Goal: Transaction & Acquisition: Download file/media

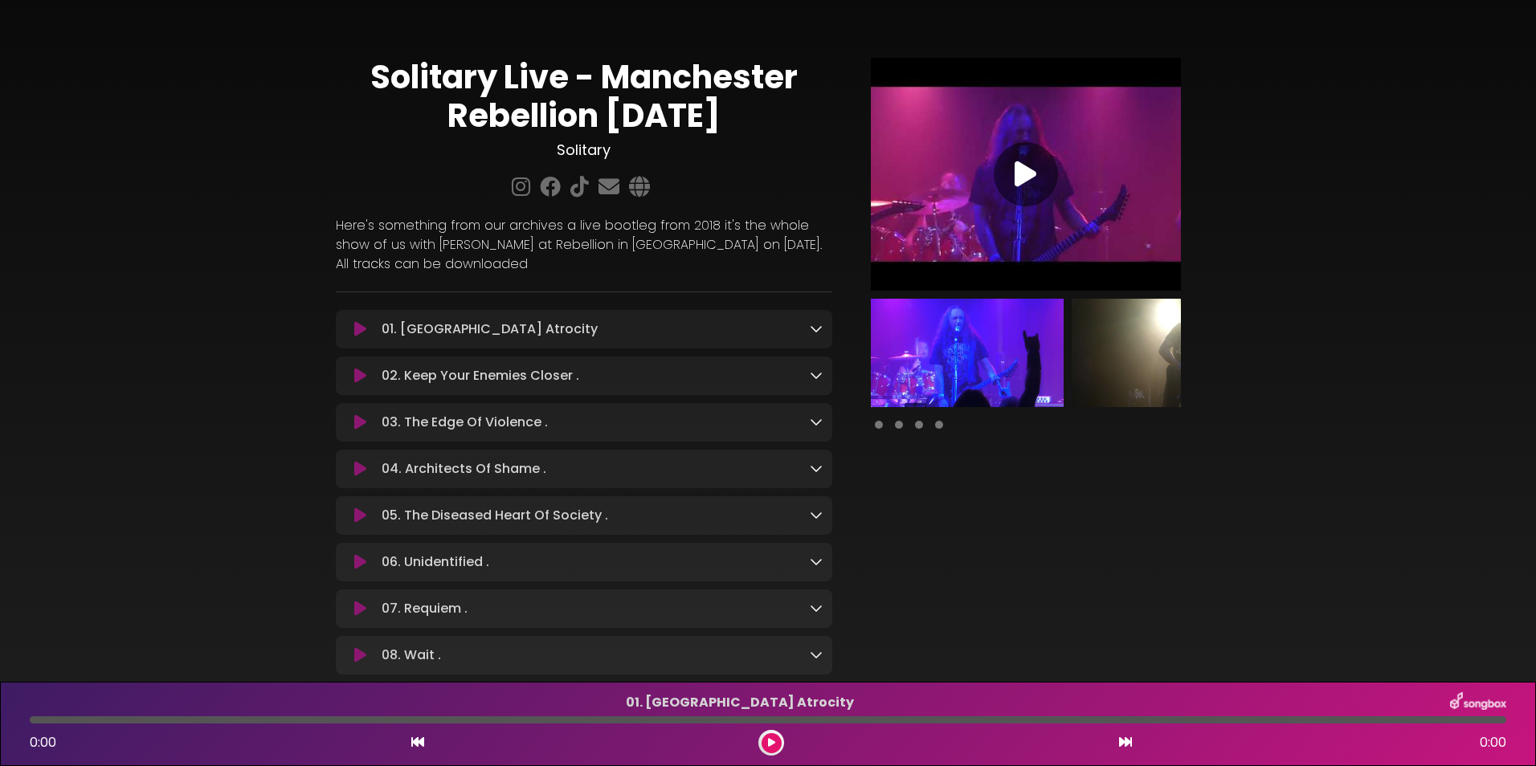
click at [811, 327] on icon at bounding box center [816, 328] width 13 height 13
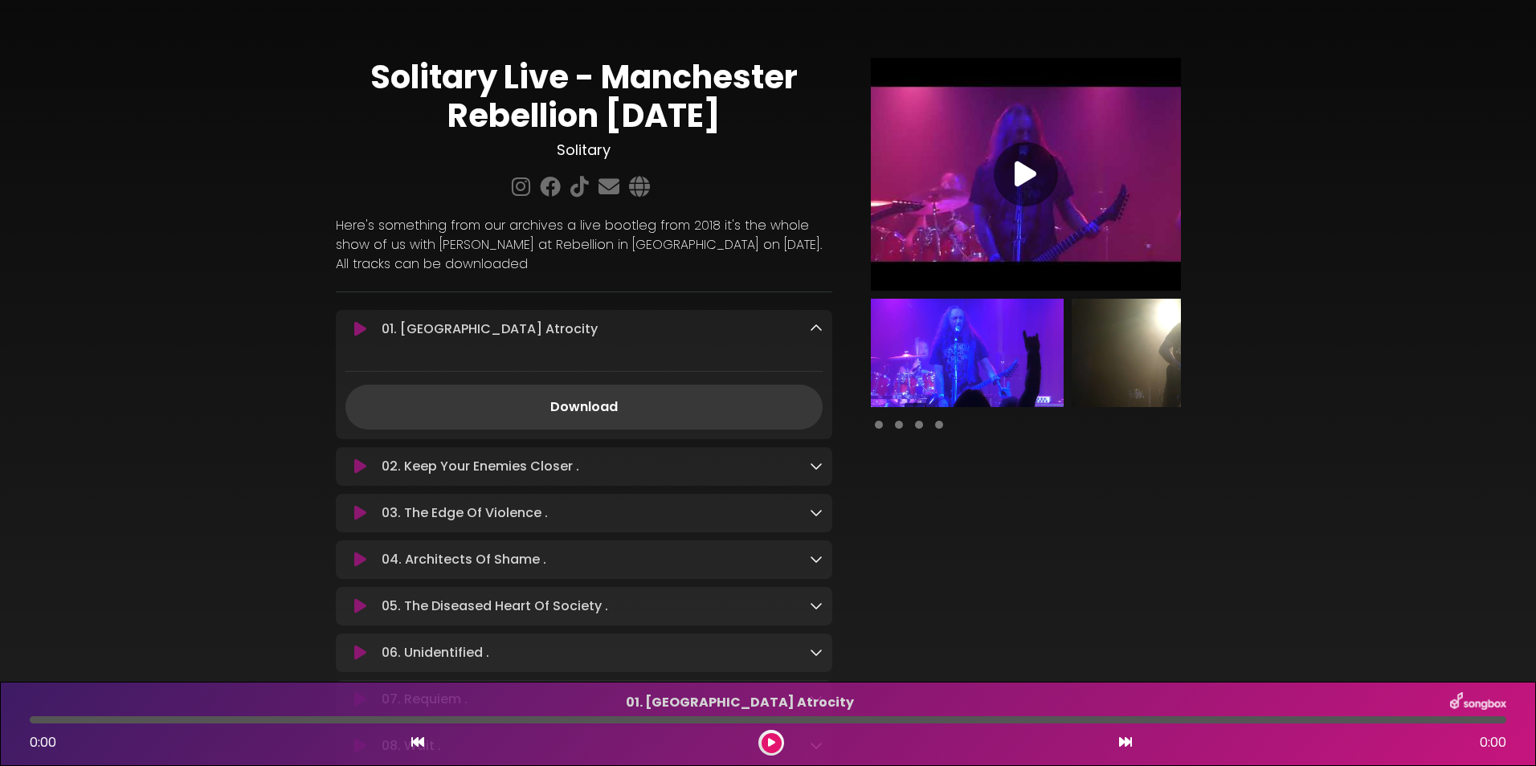
click at [734, 409] on link "Download" at bounding box center [583, 407] width 477 height 45
click at [817, 468] on icon at bounding box center [816, 466] width 13 height 13
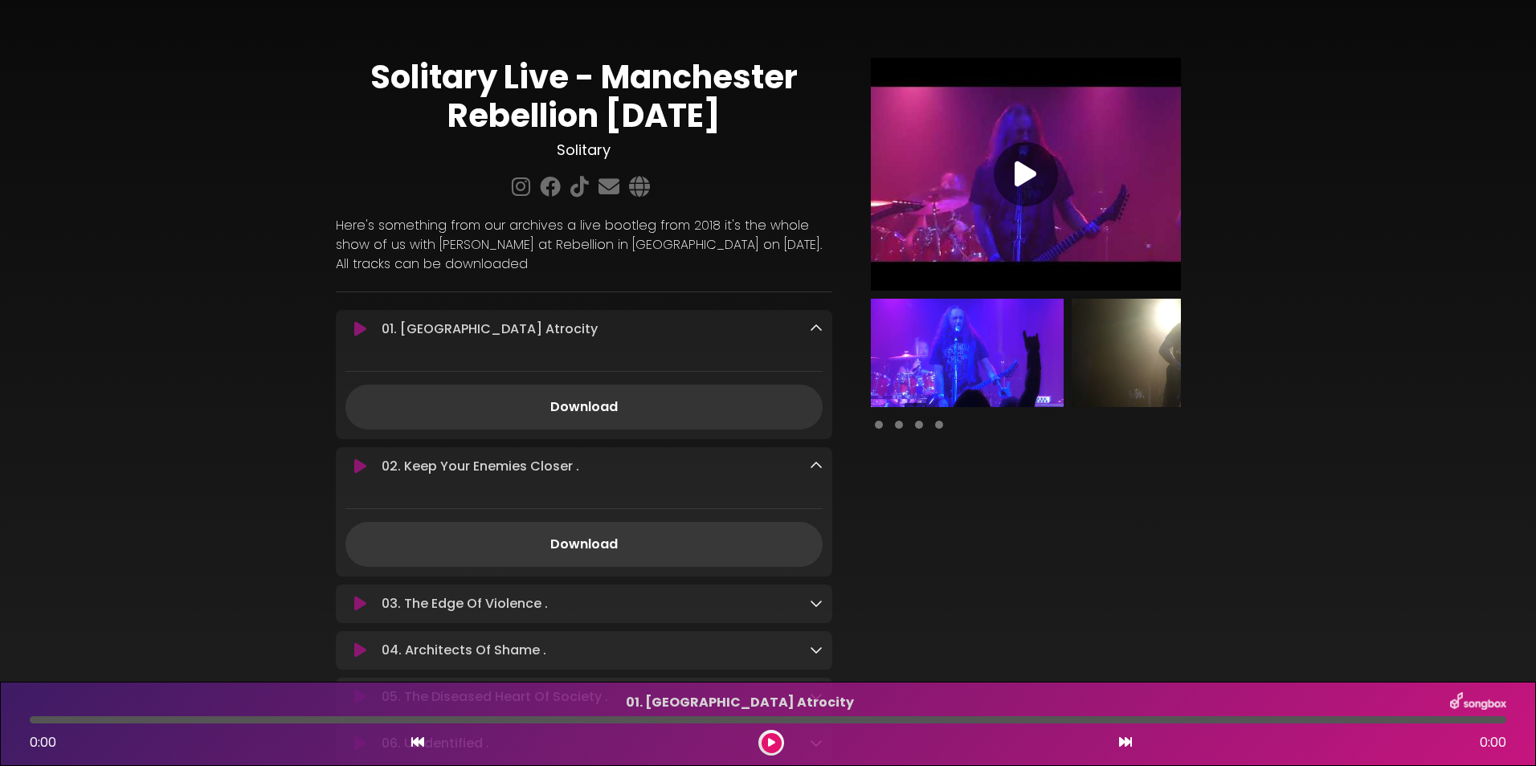
click at [599, 551] on link "Download" at bounding box center [583, 544] width 477 height 45
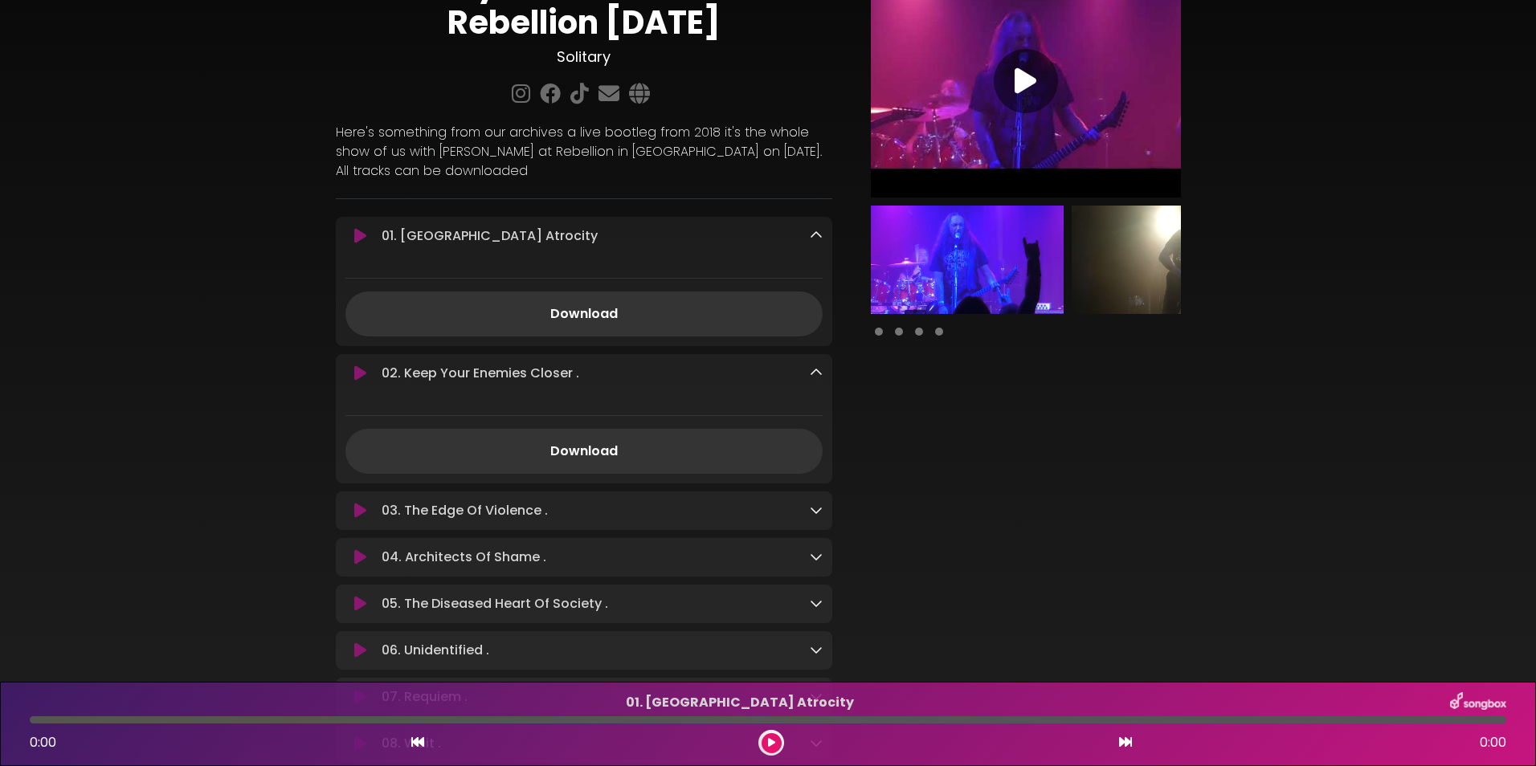
scroll to position [283, 0]
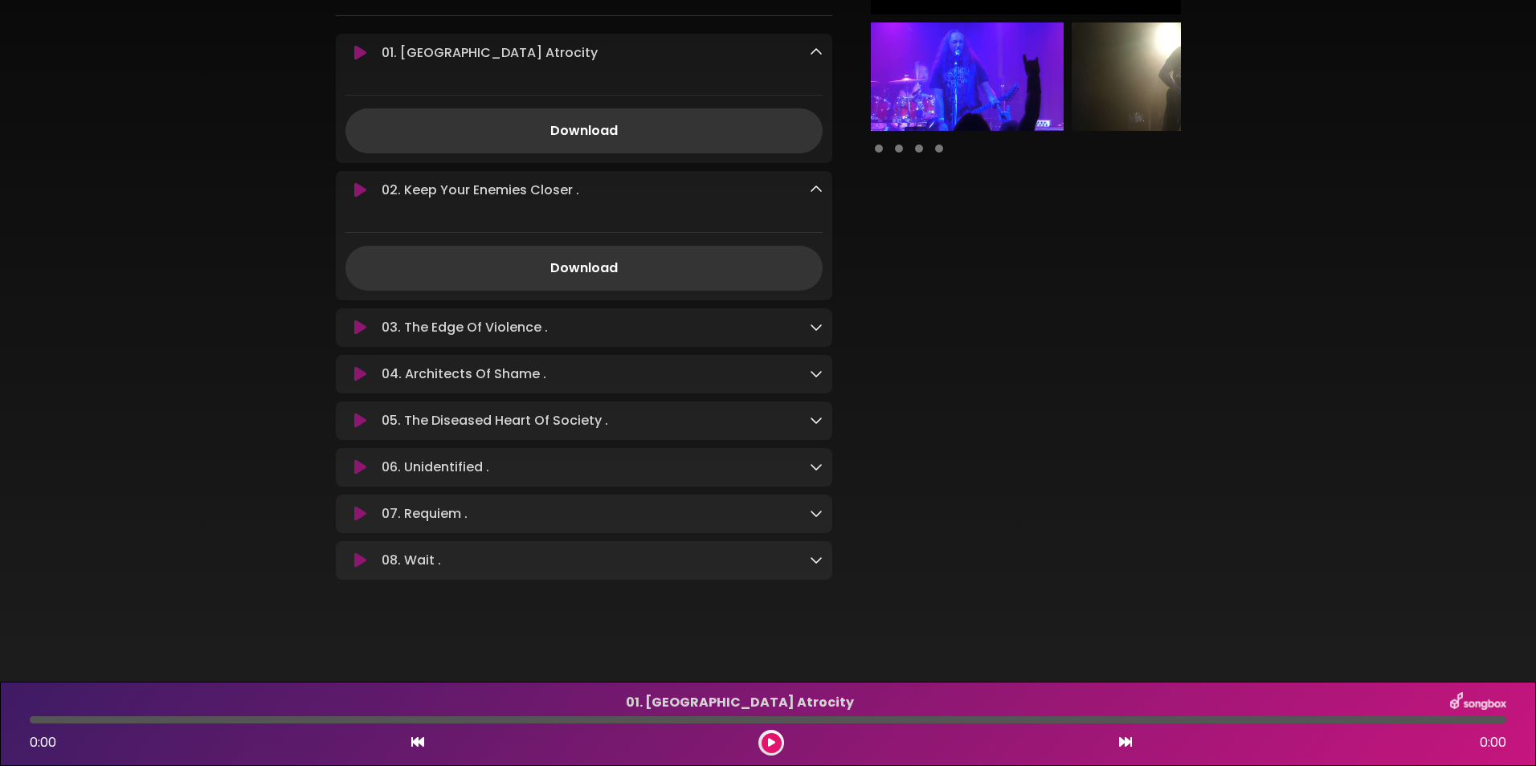
drag, startPoint x: 815, startPoint y: 325, endPoint x: 761, endPoint y: 381, distance: 77.8
click at [815, 325] on icon at bounding box center [816, 327] width 13 height 13
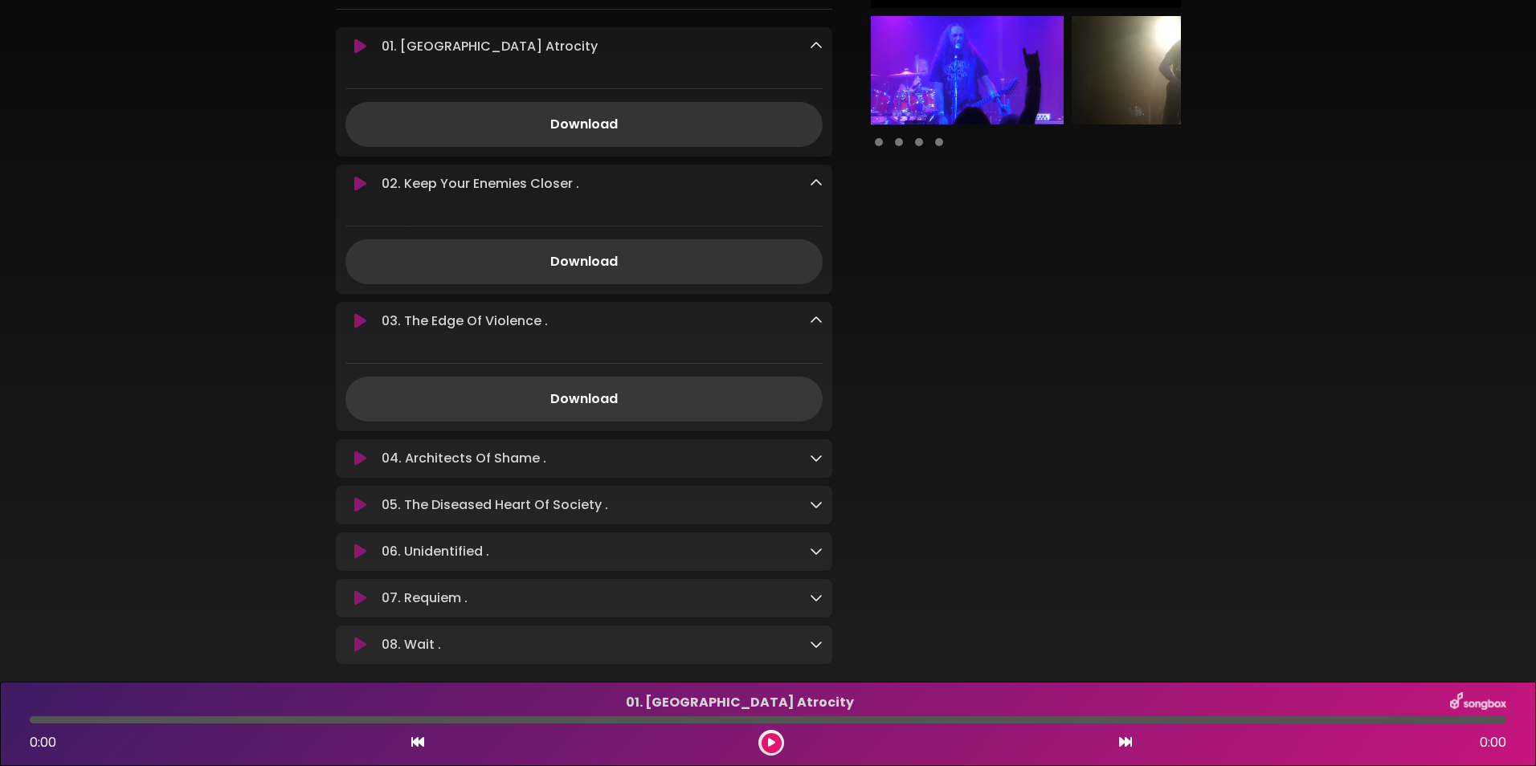
click at [603, 406] on link "Download" at bounding box center [583, 399] width 477 height 45
click at [811, 464] on icon at bounding box center [816, 458] width 13 height 13
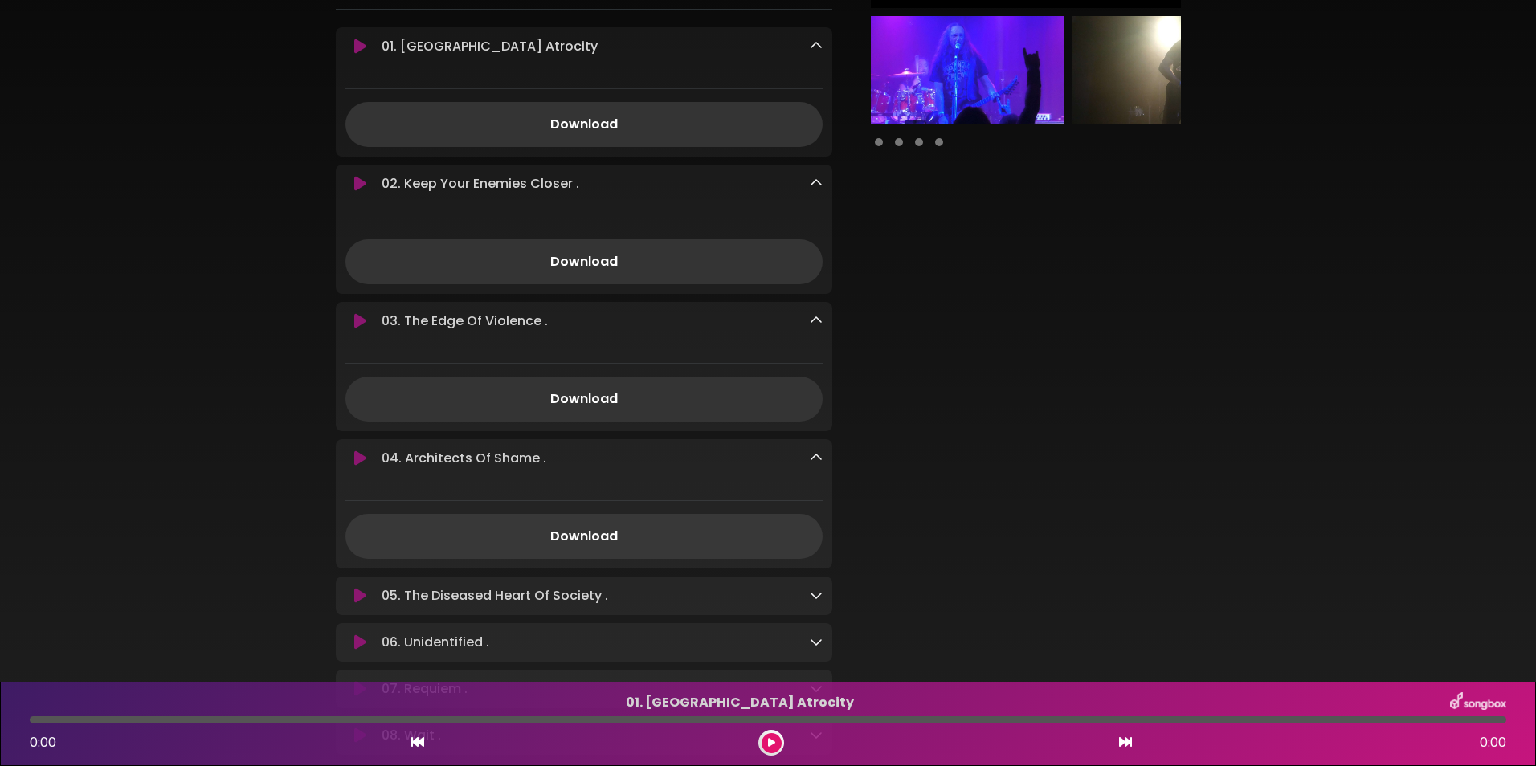
drag, startPoint x: 587, startPoint y: 533, endPoint x: 595, endPoint y: 534, distance: 8.1
click at [588, 533] on link "Download" at bounding box center [583, 536] width 477 height 45
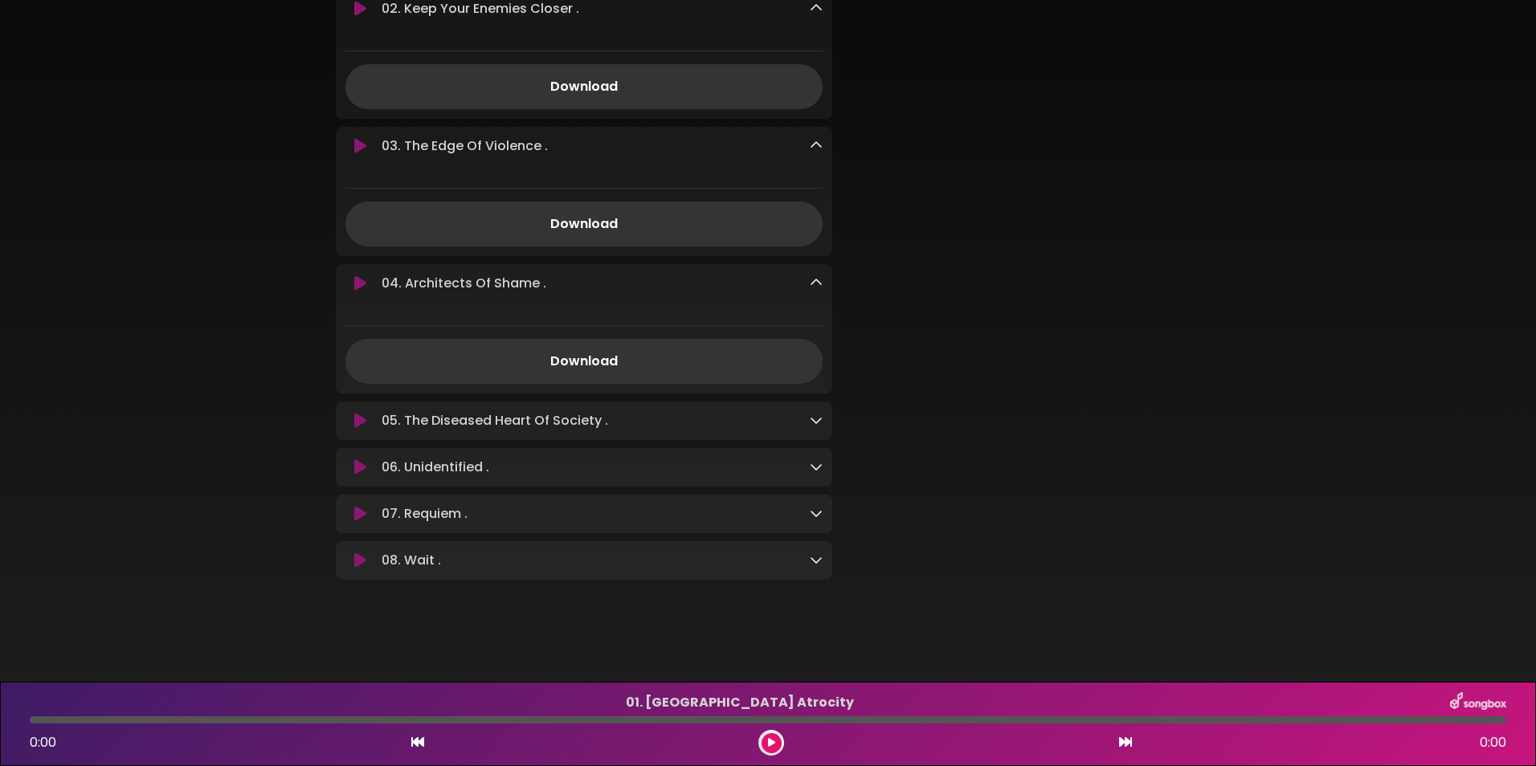
scroll to position [464, 0]
click at [788, 419] on p "05. The Diseased Heart Of Society . Loading Track..." at bounding box center [595, 420] width 427 height 19
click at [817, 417] on icon at bounding box center [816, 420] width 13 height 13
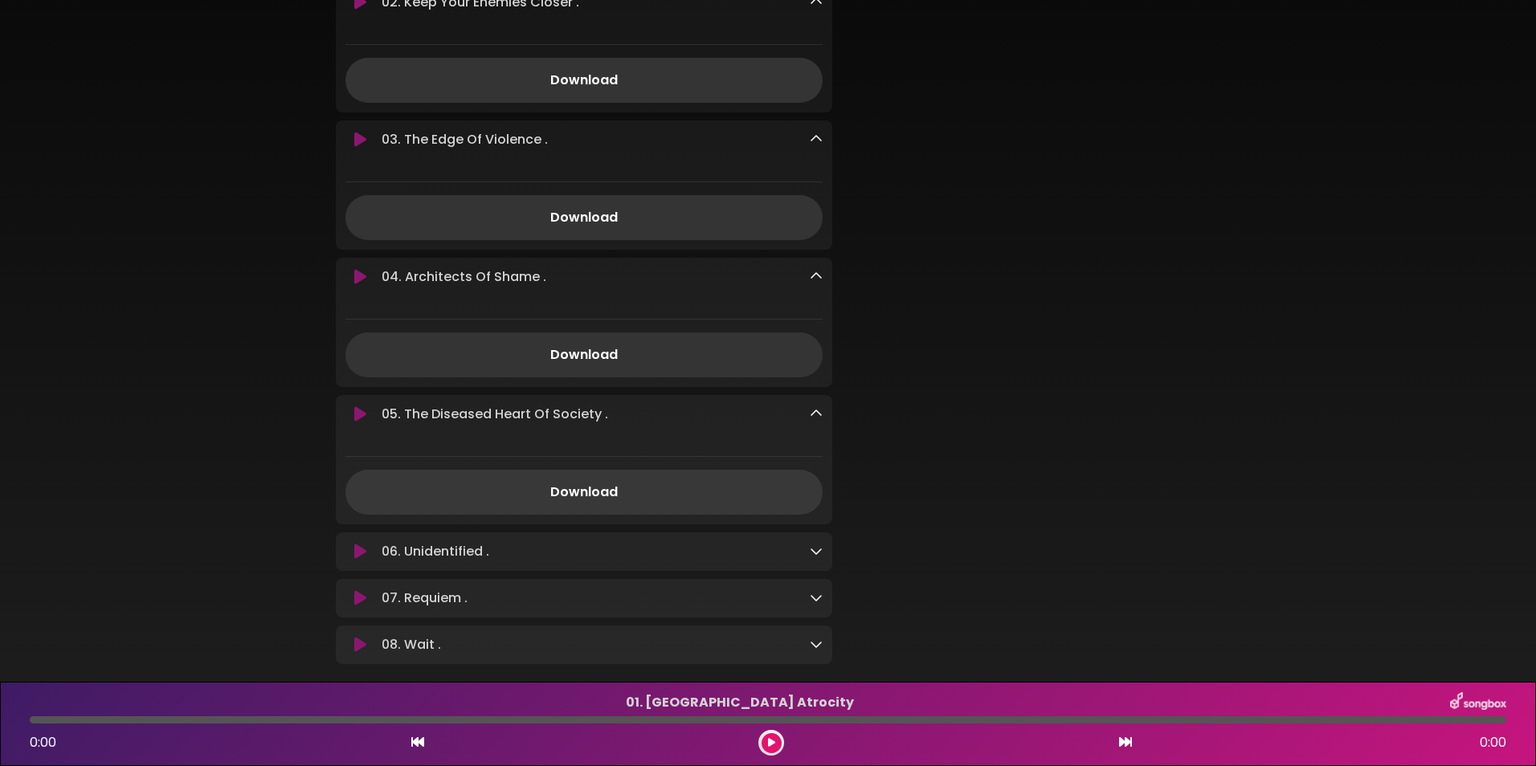
click at [619, 501] on link "Download" at bounding box center [583, 492] width 477 height 45
click at [817, 556] on icon at bounding box center [816, 551] width 13 height 13
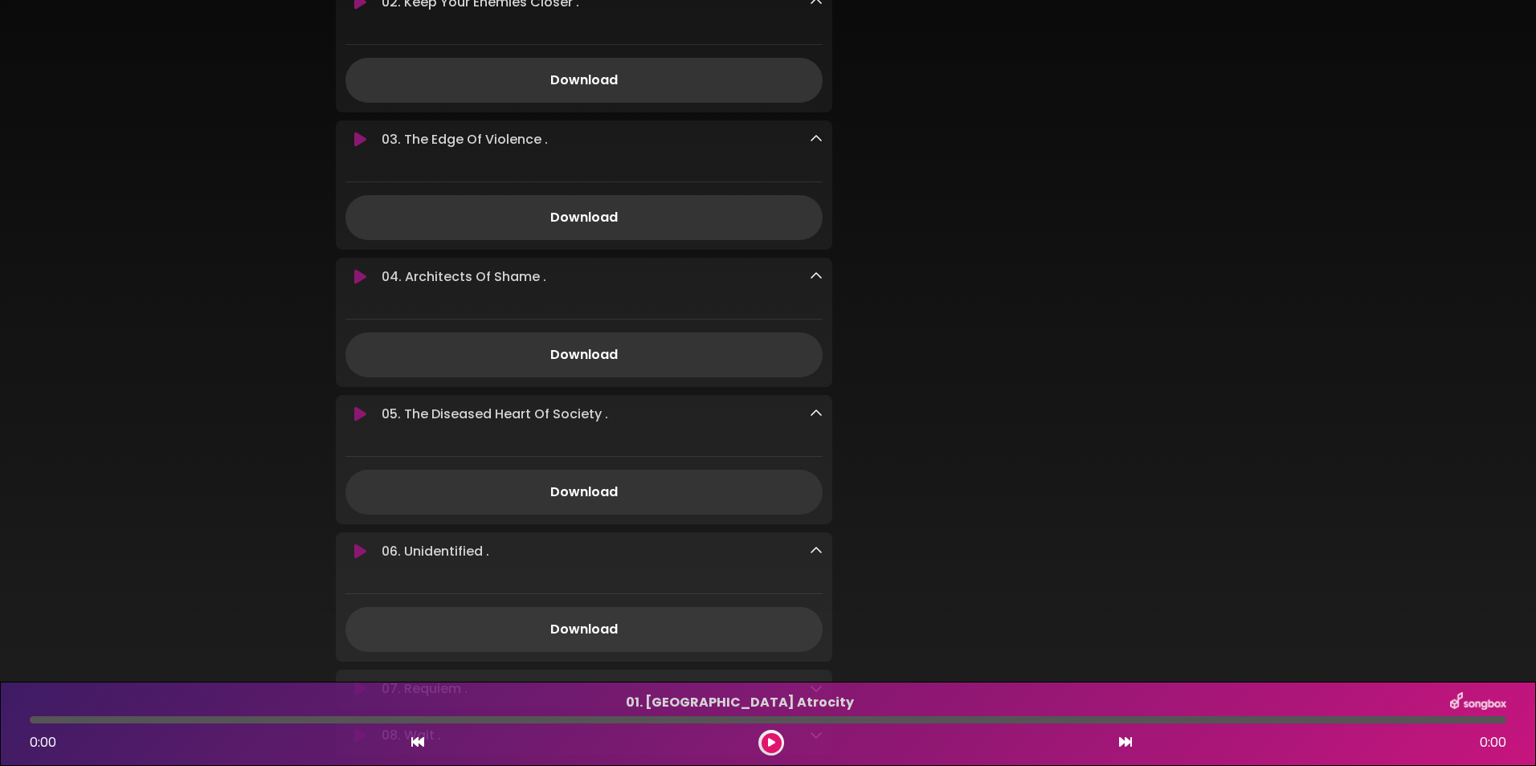
click at [593, 628] on link "Download" at bounding box center [583, 629] width 477 height 45
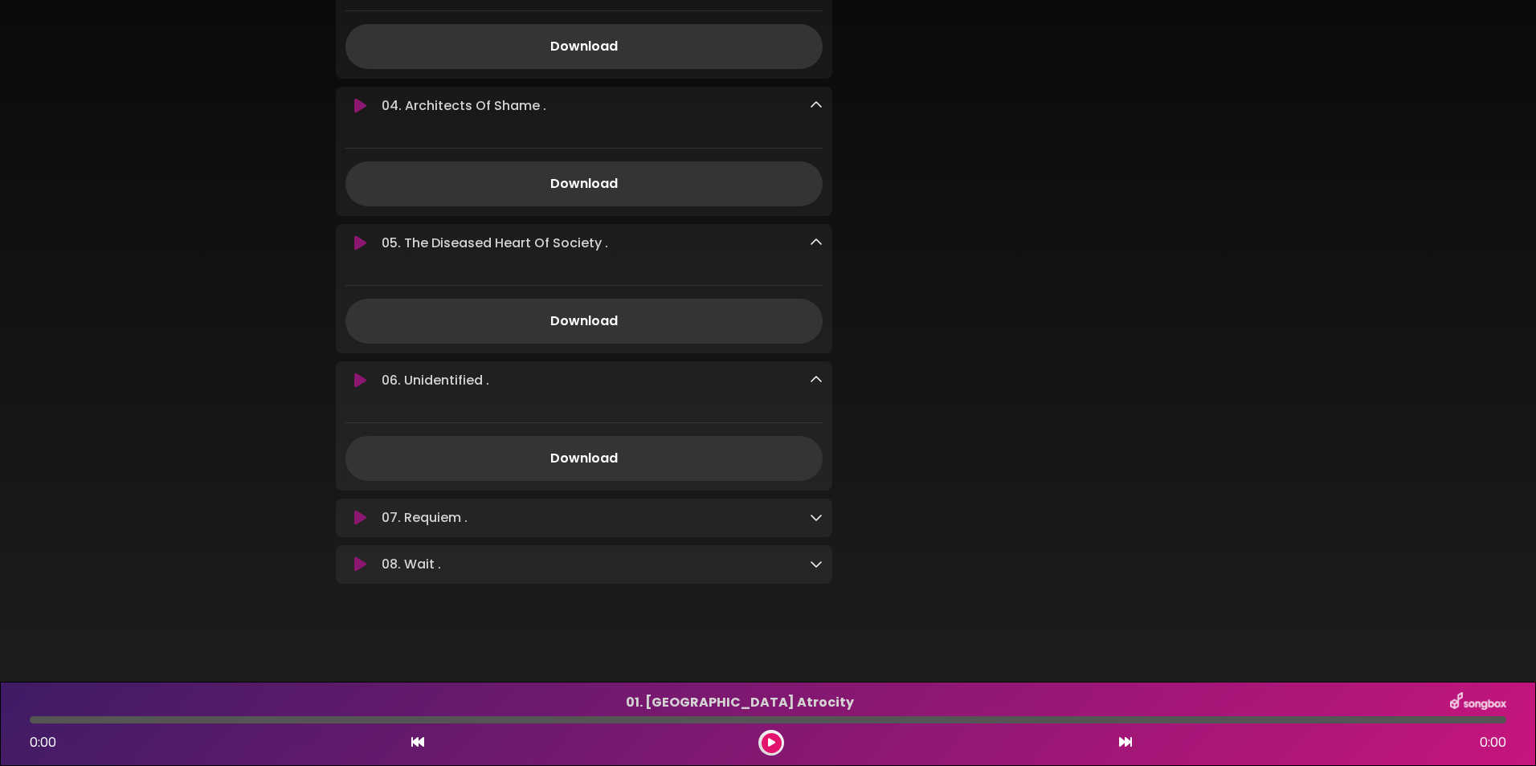
scroll to position [646, 0]
click at [811, 512] on icon at bounding box center [816, 513] width 13 height 13
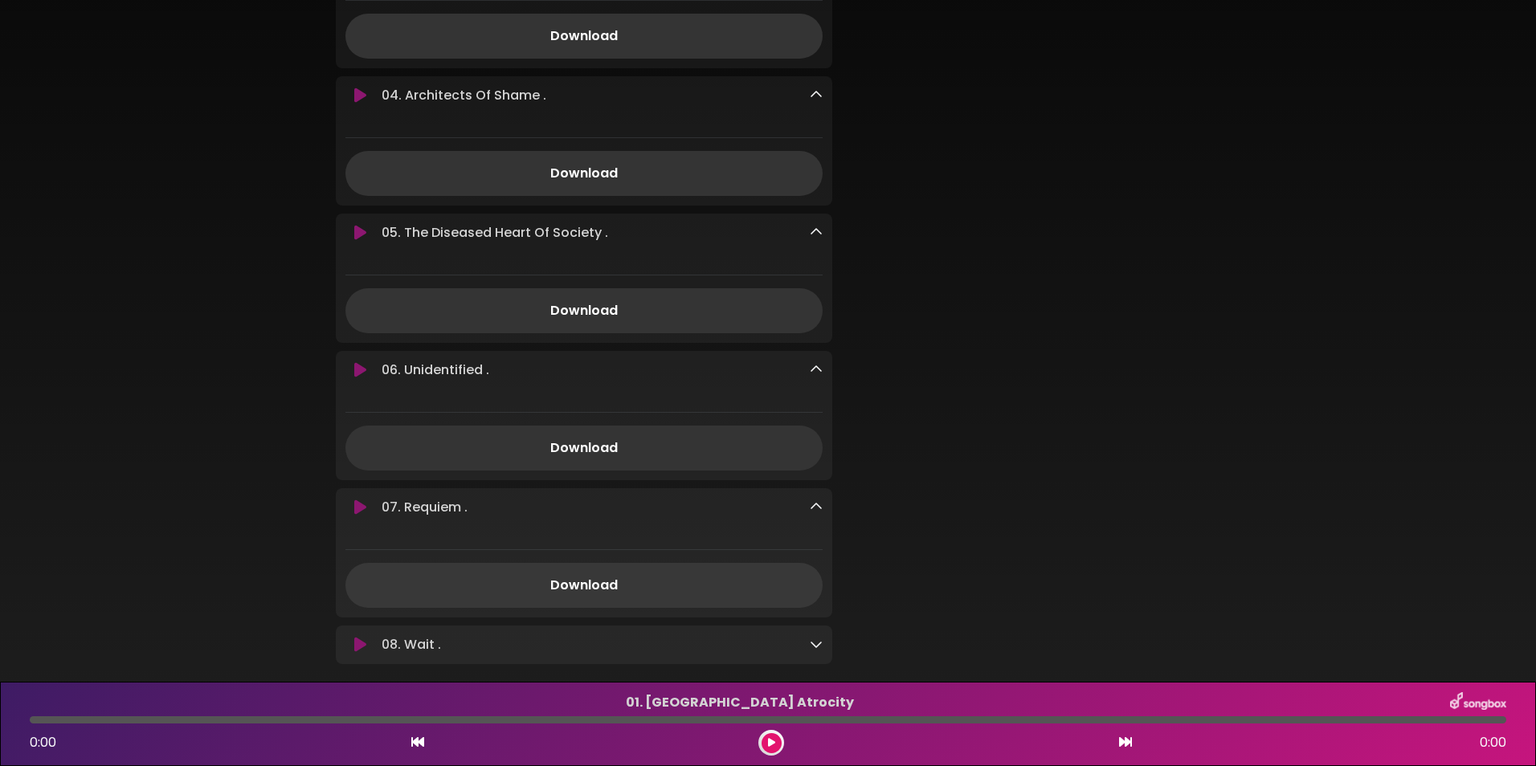
click at [575, 587] on link "Download" at bounding box center [583, 585] width 477 height 45
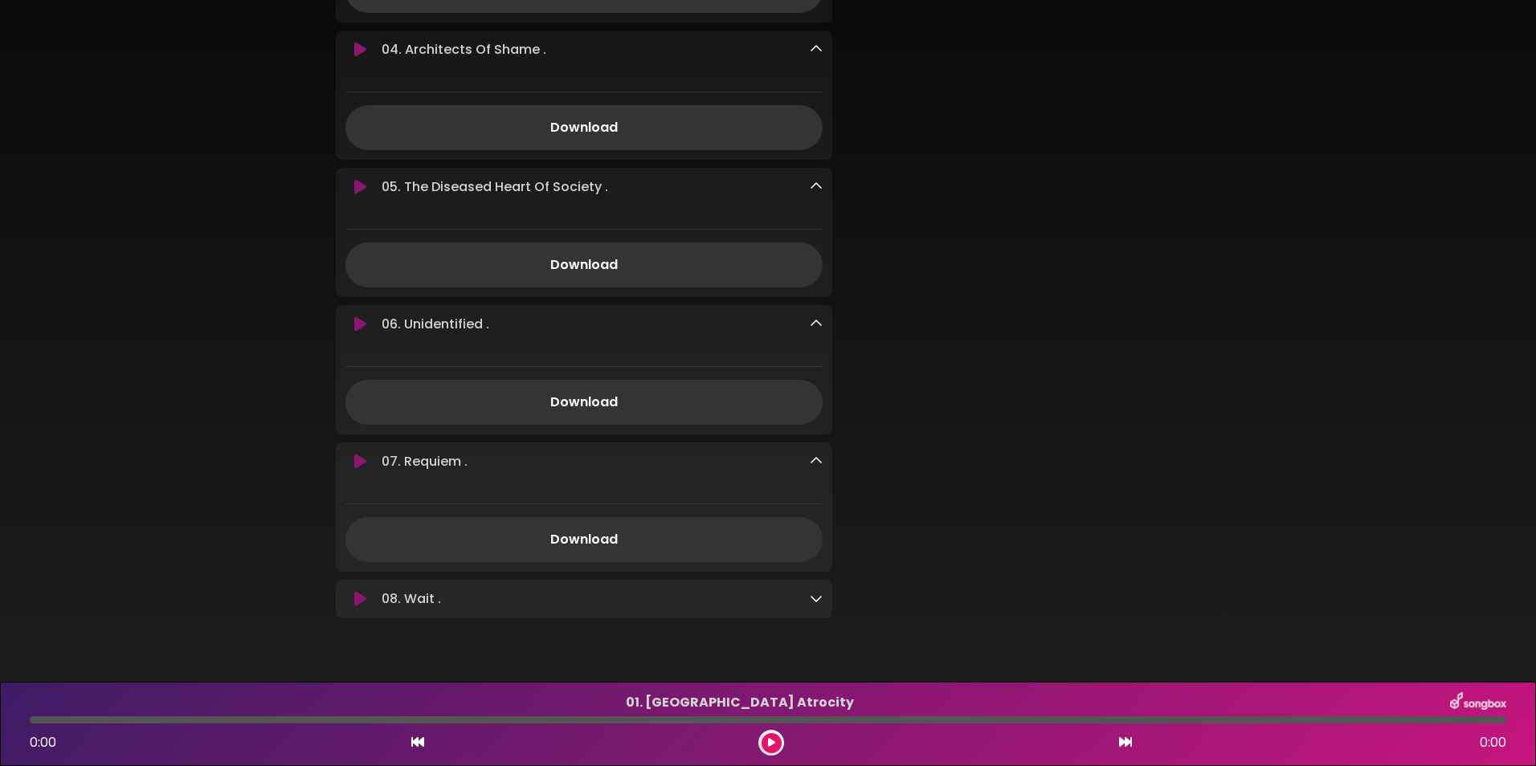
scroll to position [737, 0]
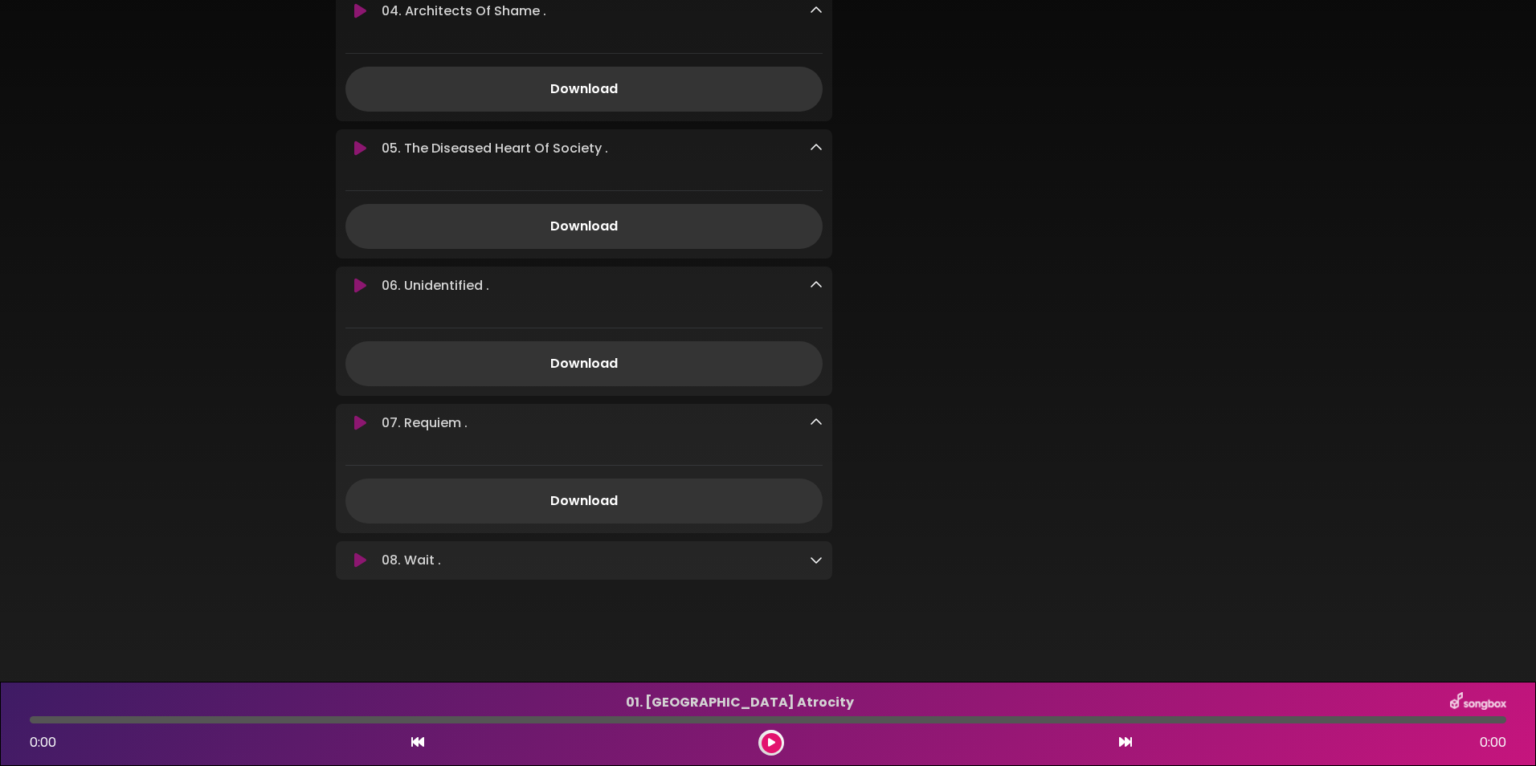
click at [806, 562] on p "08. Wait . Loading Track..." at bounding box center [595, 560] width 427 height 19
click at [815, 560] on icon at bounding box center [816, 560] width 13 height 13
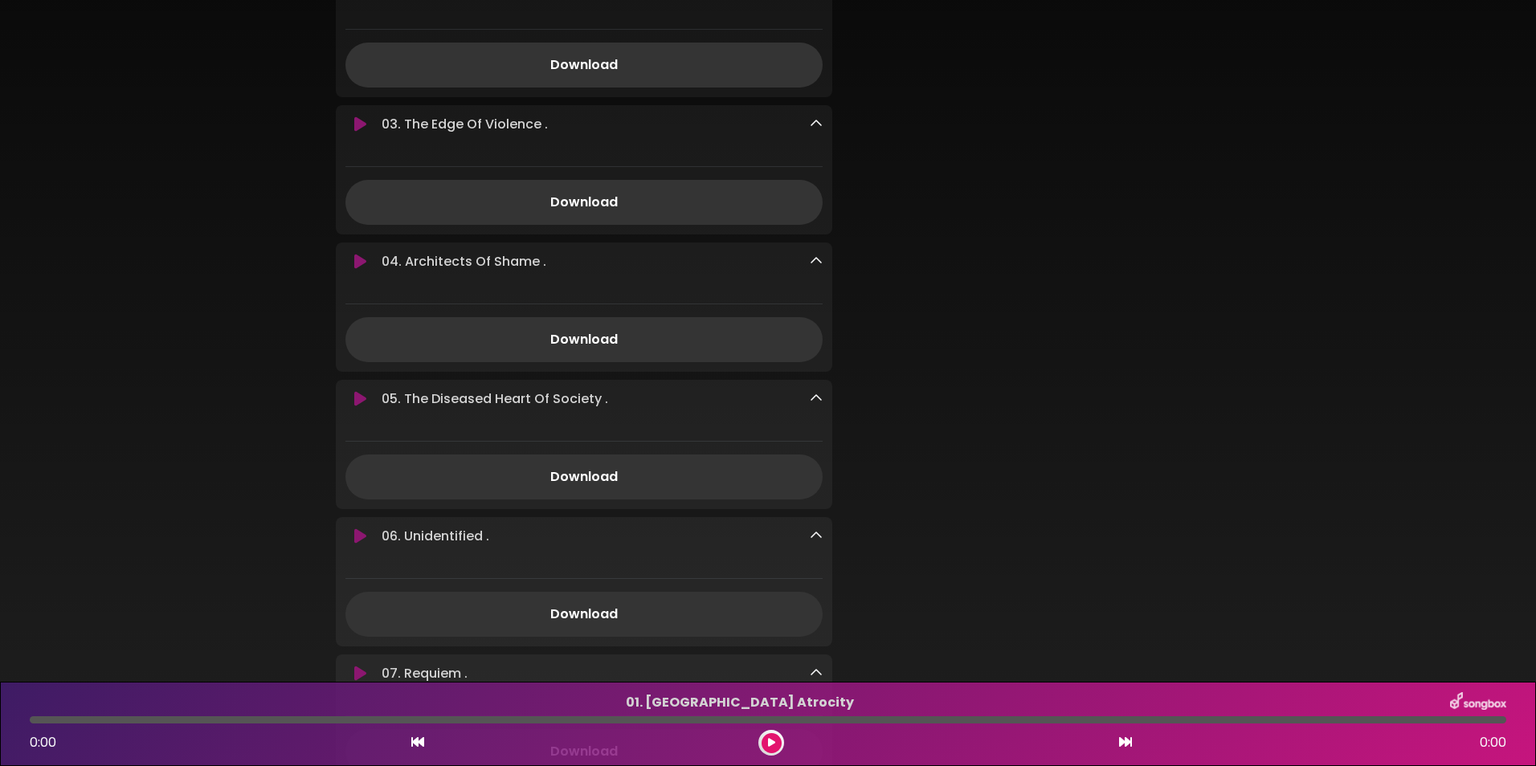
scroll to position [828, 0]
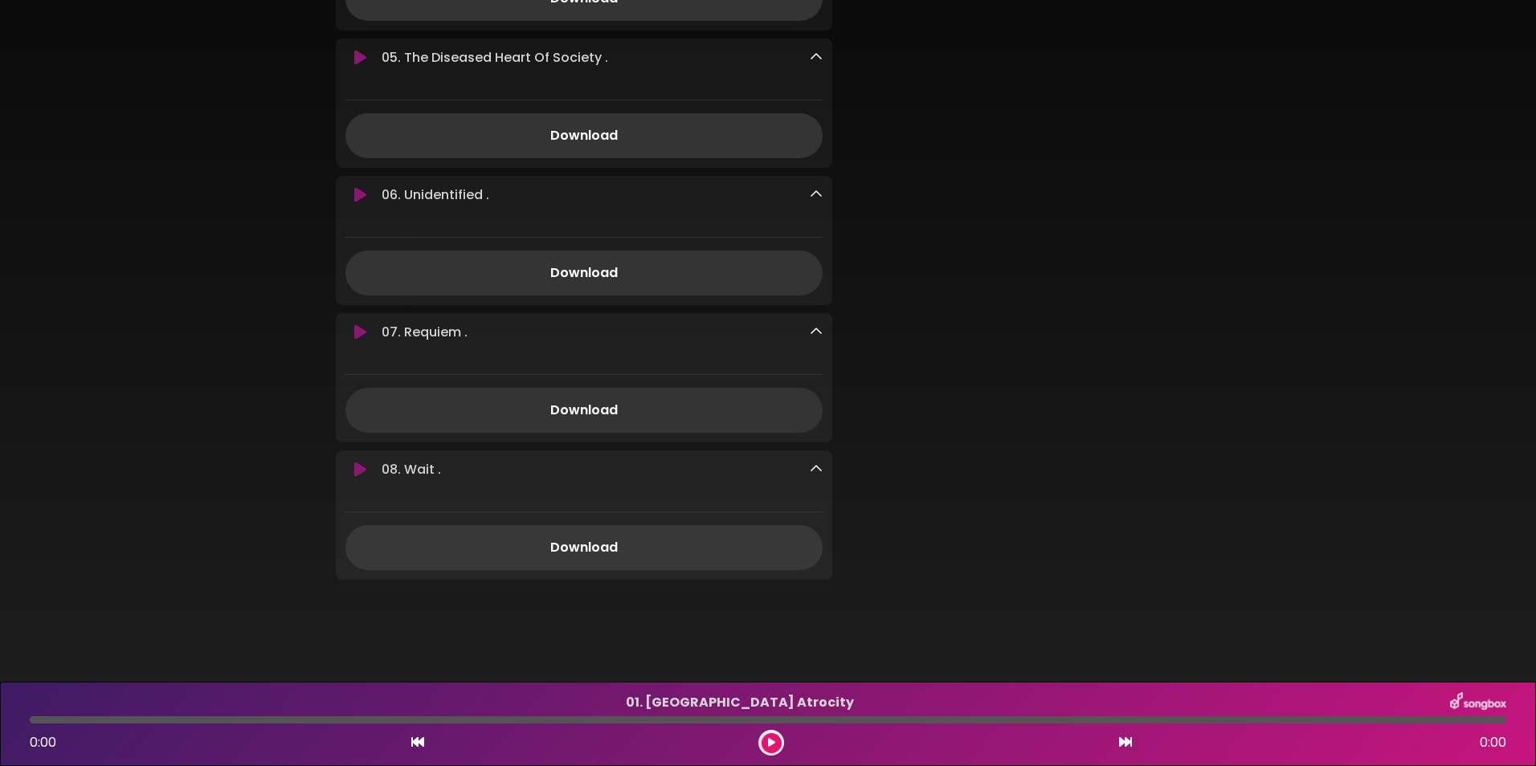
click at [686, 550] on link "Download" at bounding box center [583, 547] width 477 height 45
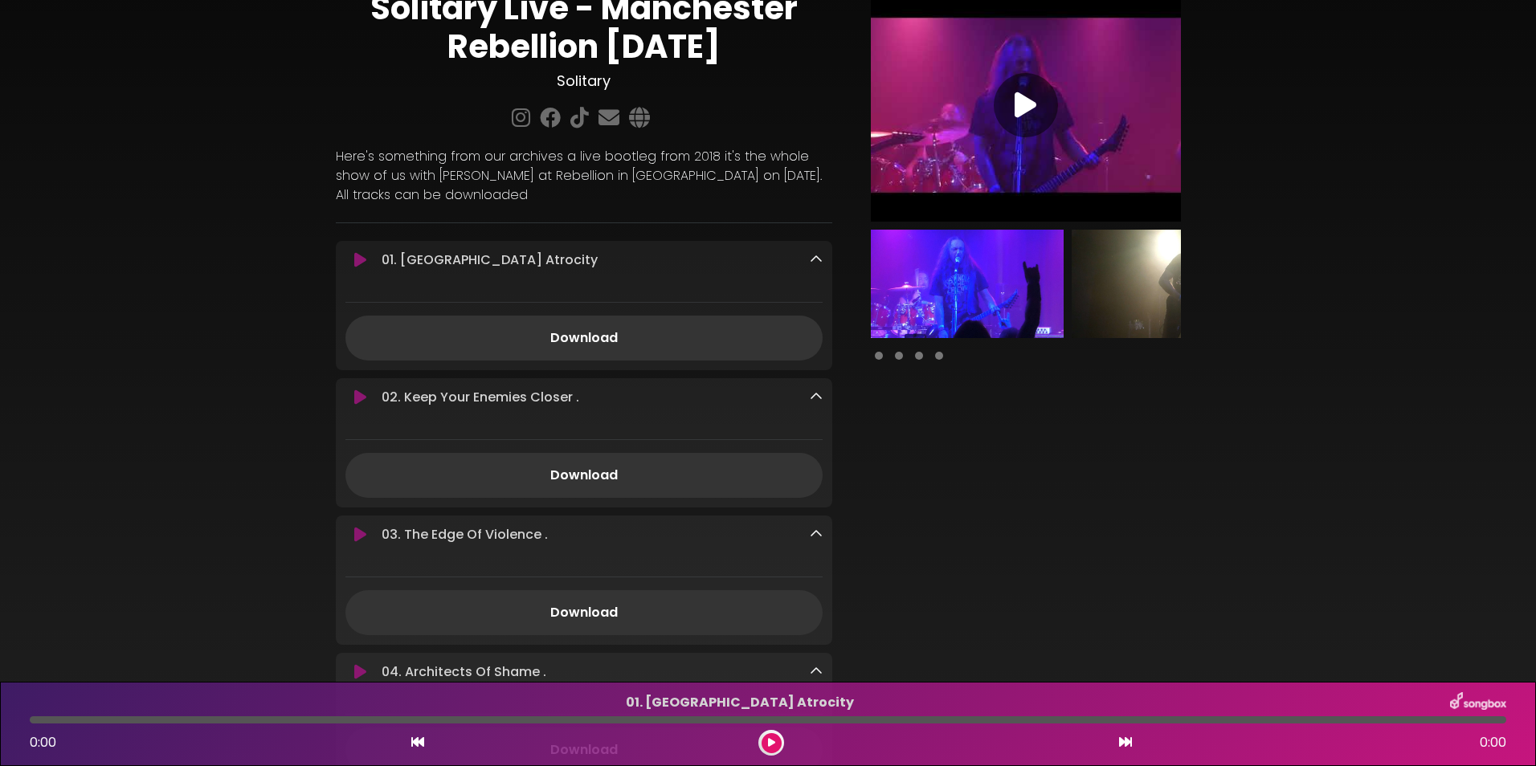
scroll to position [0, 0]
